Goal: Task Accomplishment & Management: Manage account settings

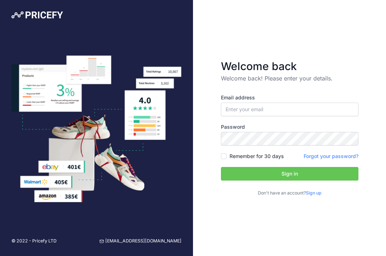
type input "[EMAIL_ADDRESS][DOMAIN_NAME]"
drag, startPoint x: 211, startPoint y: 144, endPoint x: 218, endPoint y: 144, distance: 6.8
click at [211, 144] on form "Welcome back Welcome back! Please enter your details. Email address [EMAIL_ADDR…" at bounding box center [289, 128] width 160 height 160
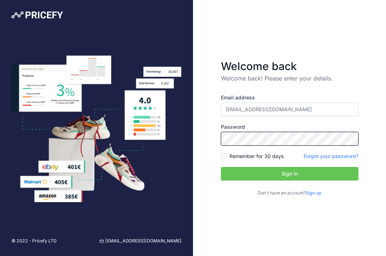
click at [196, 138] on div "Welcome back Welcome back! Please enter your details. Email address [EMAIL_ADDR…" at bounding box center [289, 128] width 193 height 256
click at [239, 174] on button "Sign in" at bounding box center [289, 174] width 137 height 14
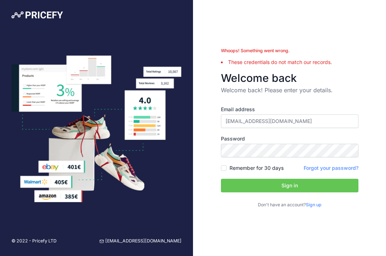
click at [240, 183] on button "Sign in" at bounding box center [289, 186] width 137 height 14
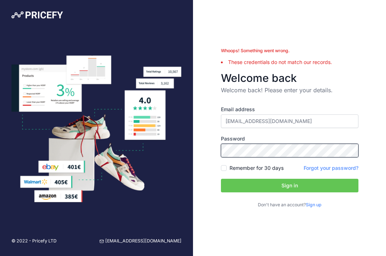
click at [169, 144] on div "© 2022 - Pricefy LTD support@pricefy.io Whoops! Something went wrong. These cre…" at bounding box center [193, 128] width 386 height 256
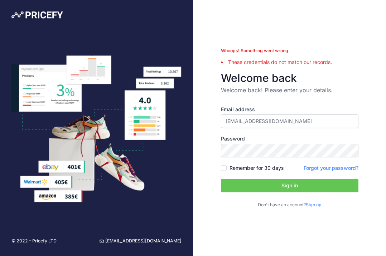
click at [240, 233] on div "Whoops! Something went wrong. These credentials do not match our records. Welco…" at bounding box center [289, 128] width 193 height 256
click at [246, 184] on button "Sign in" at bounding box center [289, 186] width 137 height 14
click at [347, 91] on p "Welcome back! Please enter your details." at bounding box center [289, 90] width 137 height 9
click at [325, 167] on link "Forgot your password?" at bounding box center [330, 168] width 55 height 6
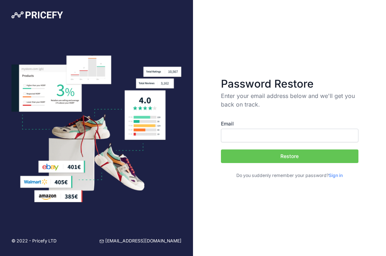
type input "[EMAIL_ADDRESS][DOMAIN_NAME]"
click at [277, 156] on button "Restore" at bounding box center [289, 156] width 137 height 14
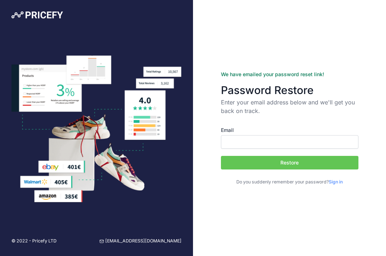
click at [234, 214] on div "We have emailed your password reset link! Password Restore Enter your email add…" at bounding box center [289, 128] width 193 height 256
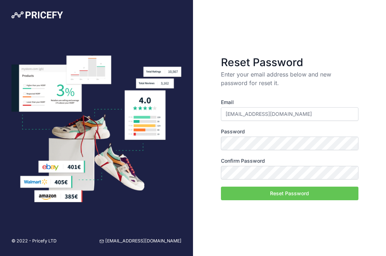
click at [235, 219] on div "Reset Password Enter your email address below and new password for reset it. Em…" at bounding box center [289, 128] width 193 height 256
click at [245, 192] on button "Reset Password" at bounding box center [289, 194] width 137 height 14
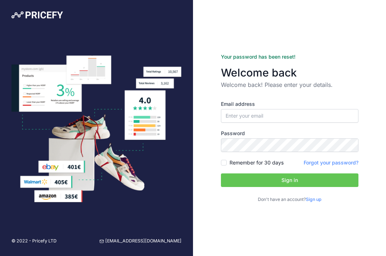
type input "[EMAIL_ADDRESS][DOMAIN_NAME]"
click at [289, 180] on button "Sign in" at bounding box center [289, 180] width 137 height 14
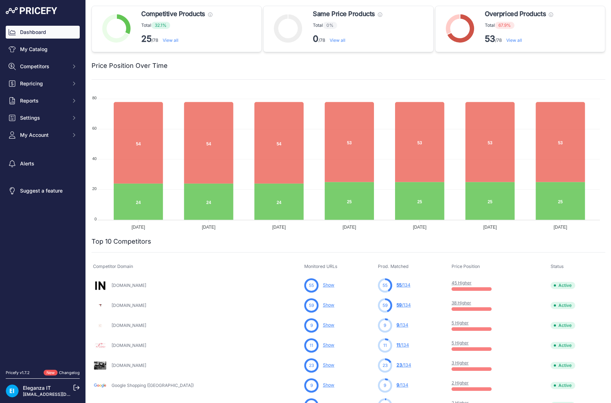
click at [30, 34] on link "Dashboard" at bounding box center [43, 32] width 74 height 13
click at [34, 119] on span "Settings" at bounding box center [43, 117] width 47 height 7
click at [33, 177] on link "Product Feed" at bounding box center [43, 178] width 74 height 13
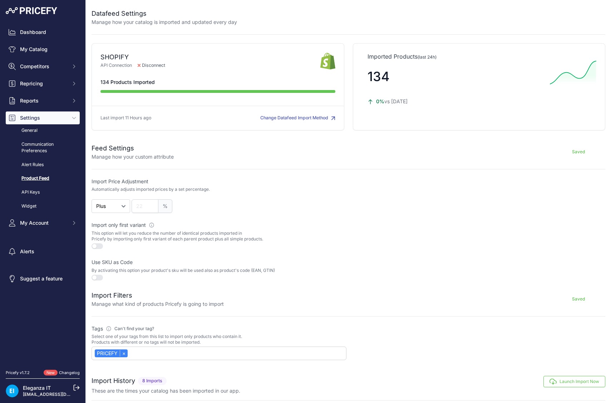
click at [144, 363] on div "Datafeed Settings Manage how your catalog is imported and updated every day SHO…" at bounding box center [348, 270] width 525 height 541
